Goal: Task Accomplishment & Management: Use online tool/utility

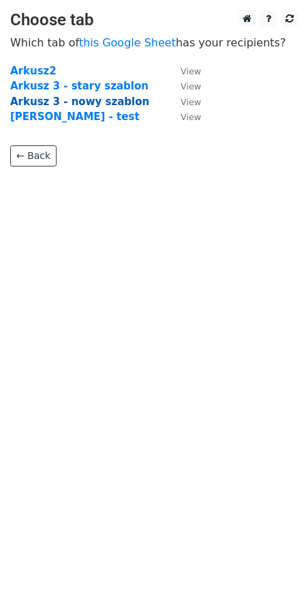
click at [106, 101] on strong "Arkusz 3 - nowy szablon" at bounding box center [79, 102] width 139 height 12
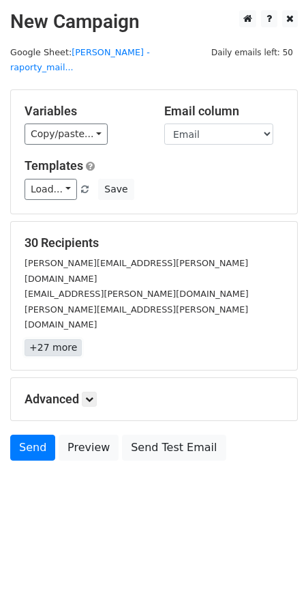
click at [61, 339] on link "+27 more" at bounding box center [53, 347] width 57 height 17
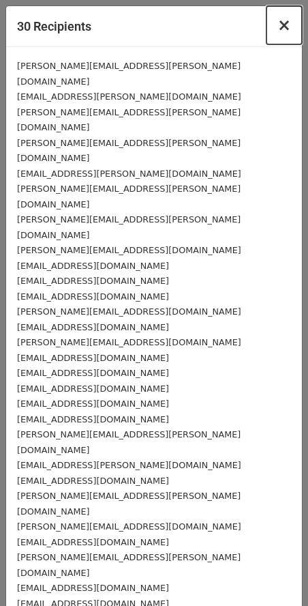
click at [287, 22] on span "×" at bounding box center [285, 25] width 14 height 19
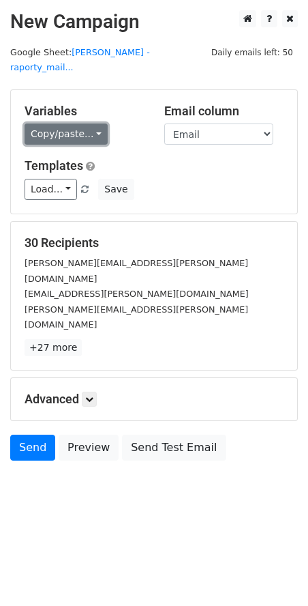
click at [78, 123] on link "Copy/paste..." at bounding box center [66, 133] width 83 height 21
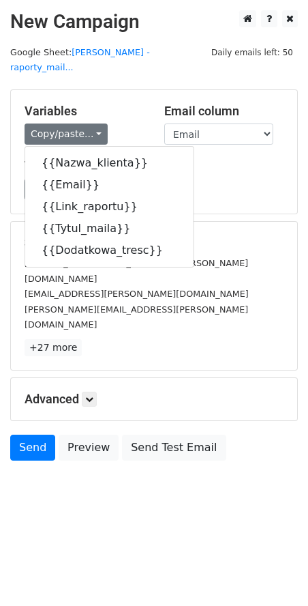
click at [203, 158] on h5 "Templates" at bounding box center [154, 165] width 259 height 15
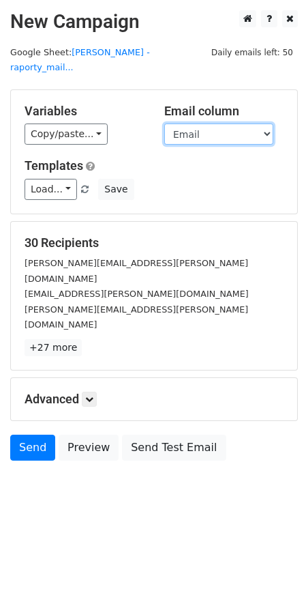
click at [227, 123] on select "Nazwa_klienta Email Link_raportu Tytul_maila Dodatkowa_tresc" at bounding box center [218, 133] width 109 height 21
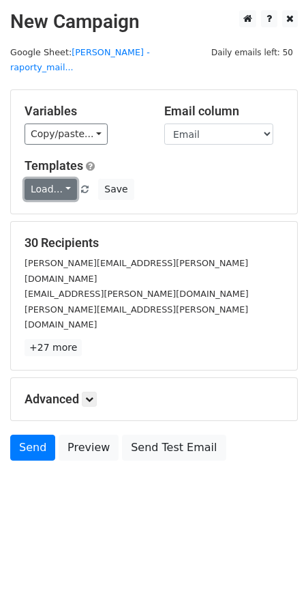
click at [53, 179] on link "Load..." at bounding box center [51, 189] width 53 height 21
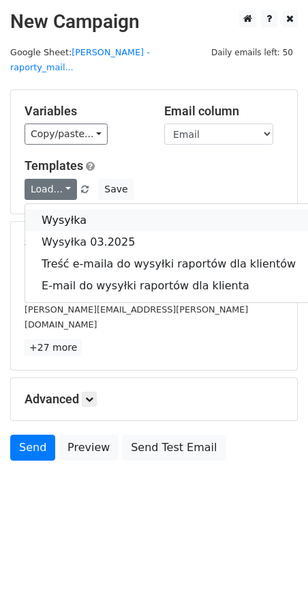
click at [130, 209] on link "Wysyłka" at bounding box center [168, 220] width 287 height 22
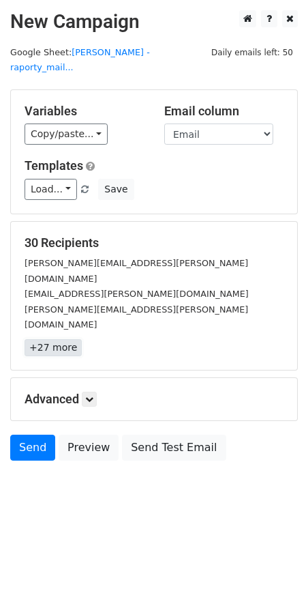
click at [53, 339] on link "+27 more" at bounding box center [53, 347] width 57 height 17
